Goal: Task Accomplishment & Management: Manage account settings

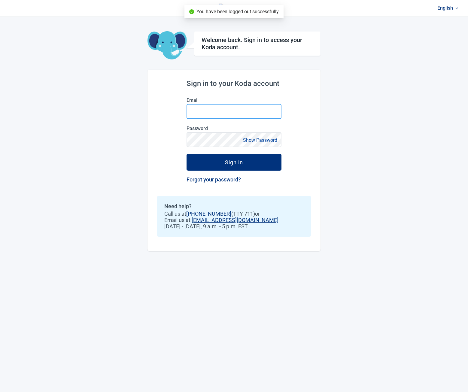
click at [214, 113] on input "Email" at bounding box center [234, 111] width 95 height 15
type input "**********"
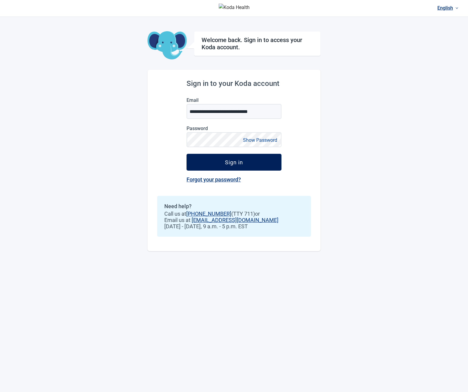
click at [200, 161] on button "Sign in" at bounding box center [234, 162] width 95 height 17
